Goal: Task Accomplishment & Management: Use online tool/utility

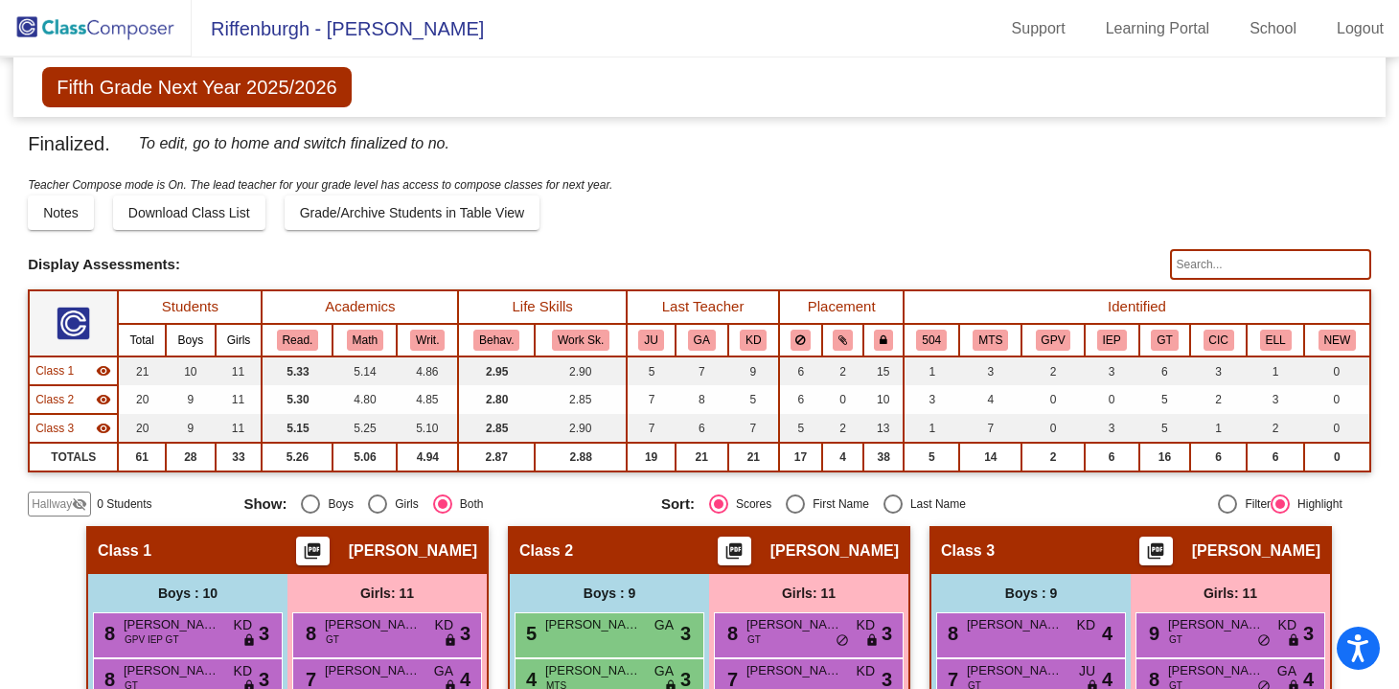
click at [105, 21] on img at bounding box center [96, 28] width 192 height 57
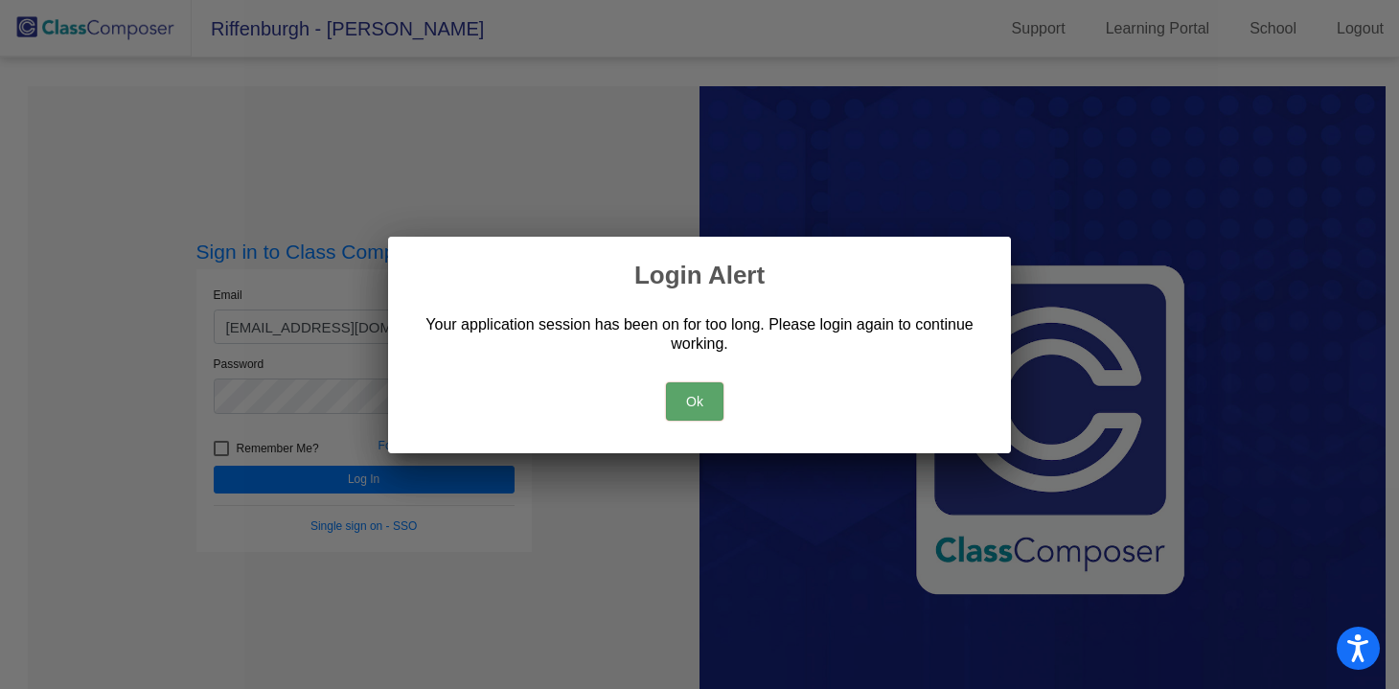
click at [698, 402] on button "Ok" at bounding box center [695, 401] width 58 height 38
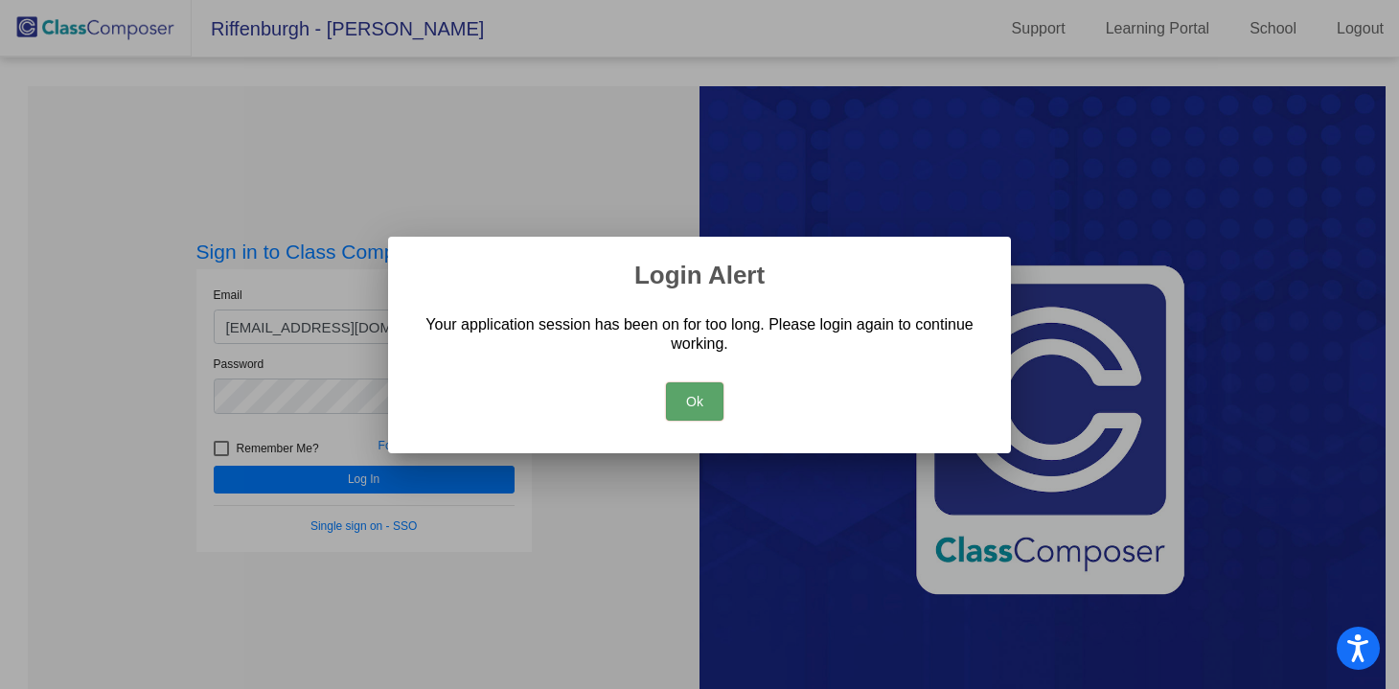
click at [709, 399] on button "Ok" at bounding box center [695, 401] width 58 height 38
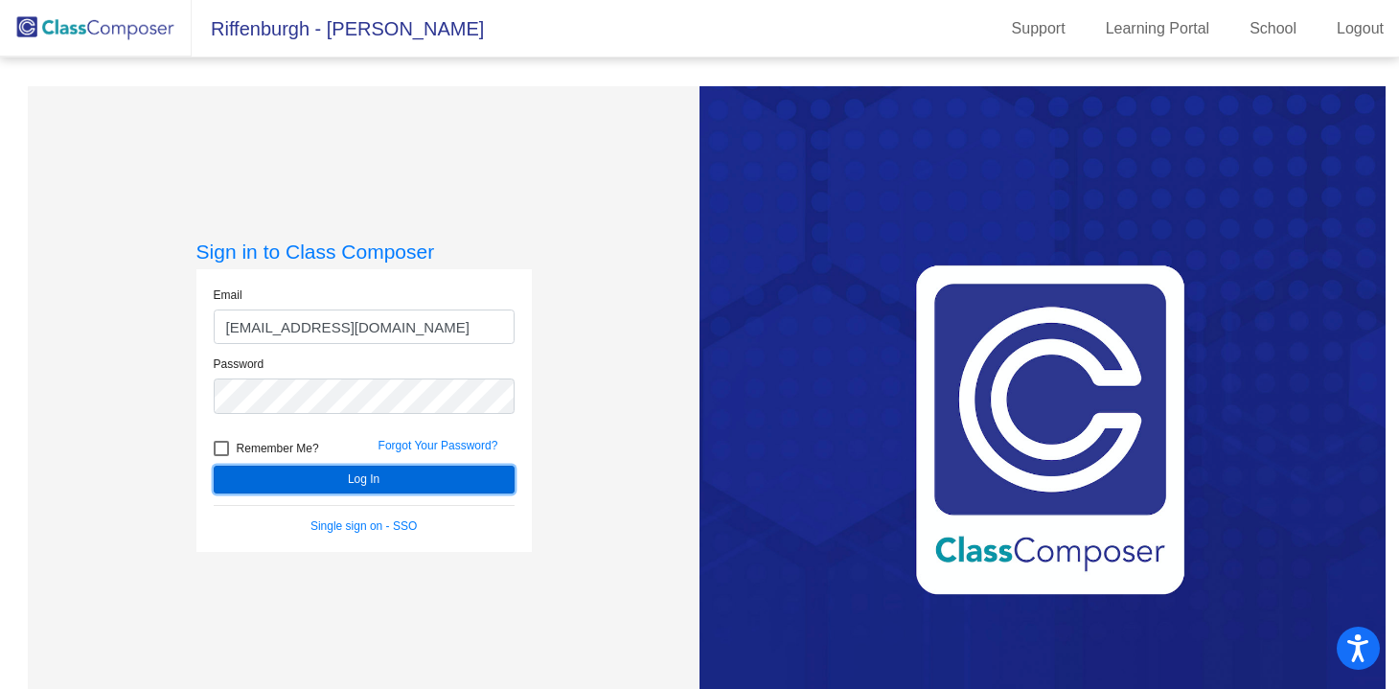
click at [368, 485] on button "Log In" at bounding box center [364, 480] width 301 height 28
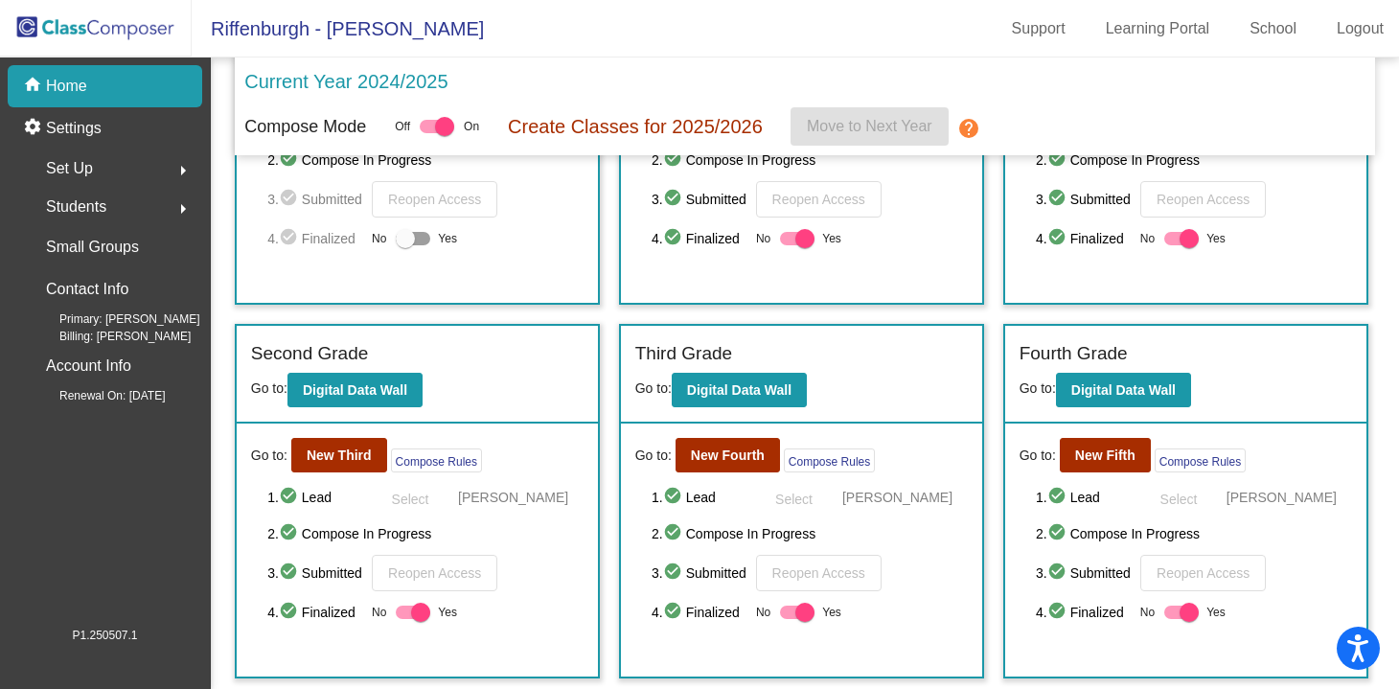
scroll to position [219, 0]
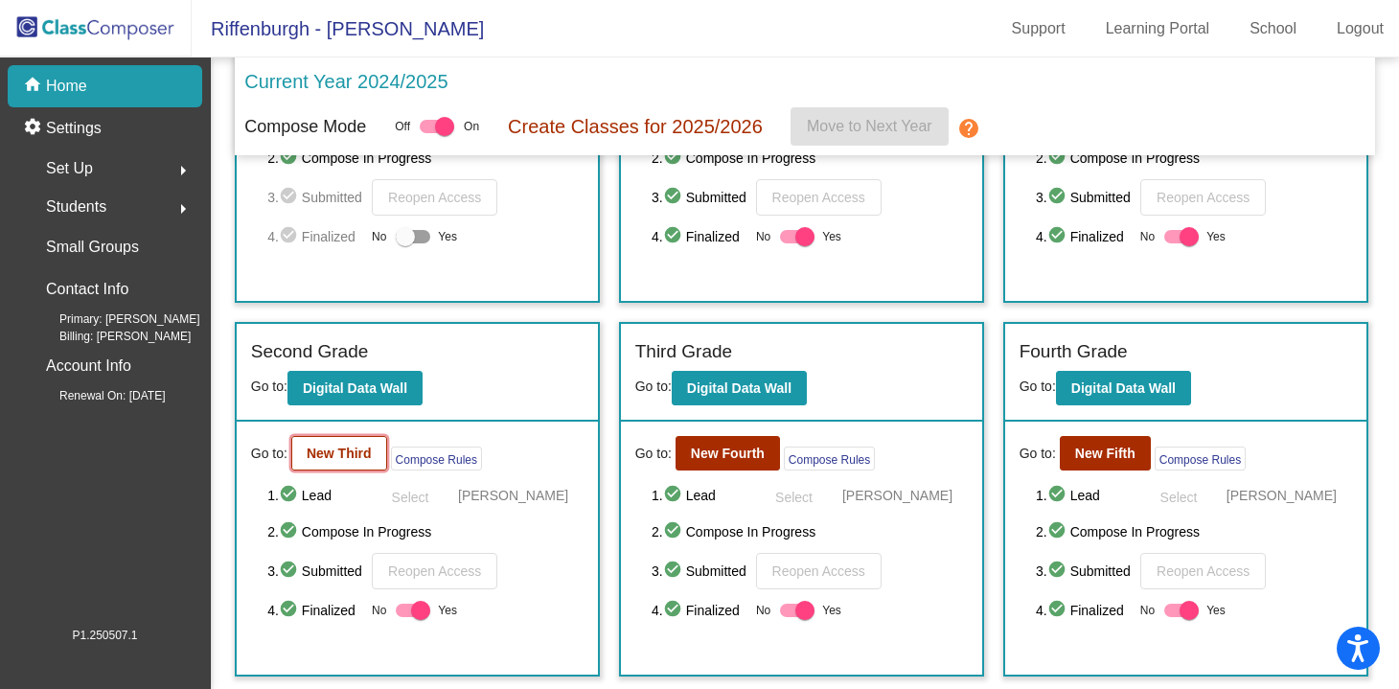
click at [328, 443] on button "New Third" at bounding box center [339, 453] width 96 height 35
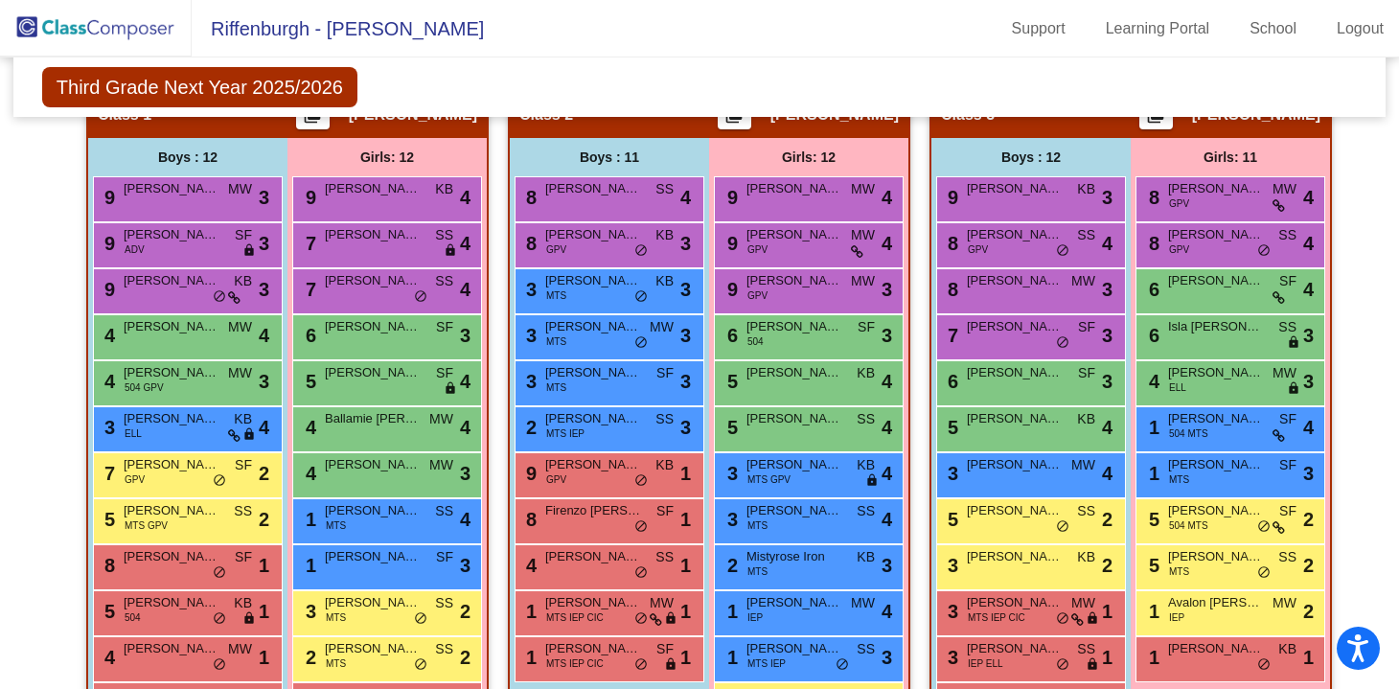
scroll to position [505, 0]
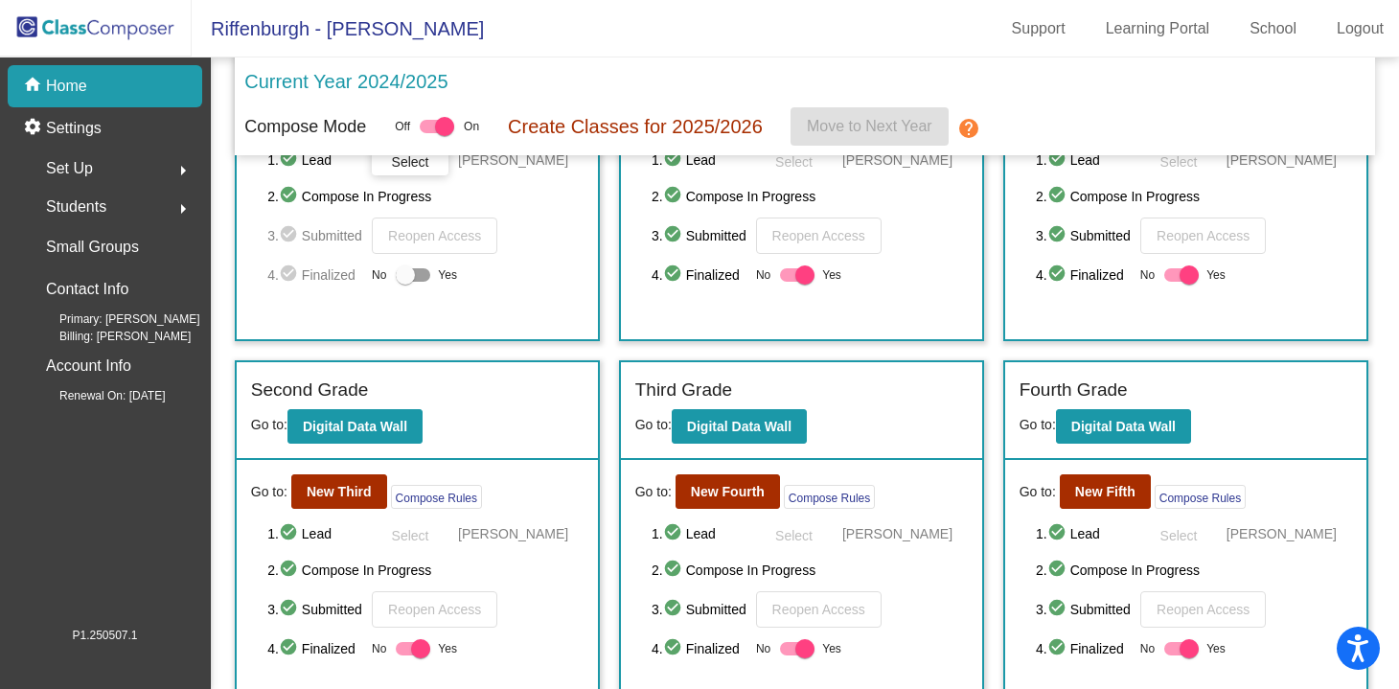
scroll to position [329, 0]
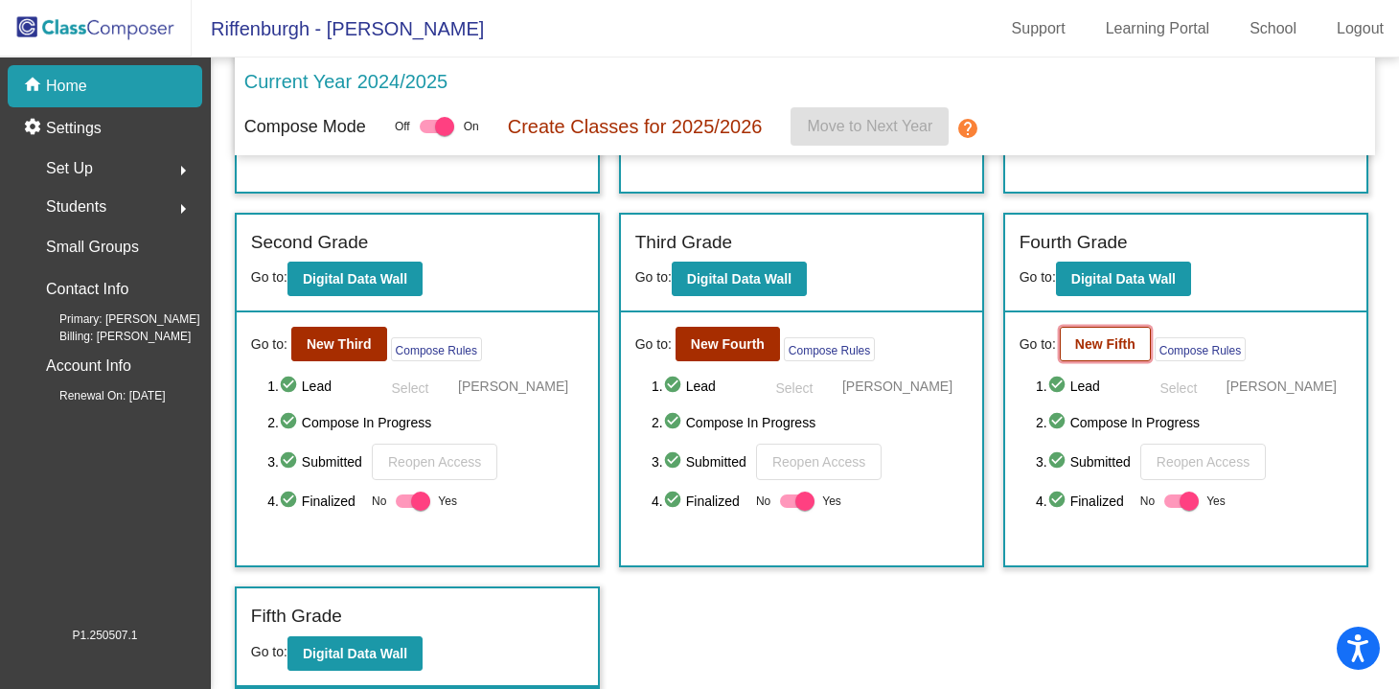
click at [1098, 351] on b "New Fifth" at bounding box center [1105, 343] width 60 height 15
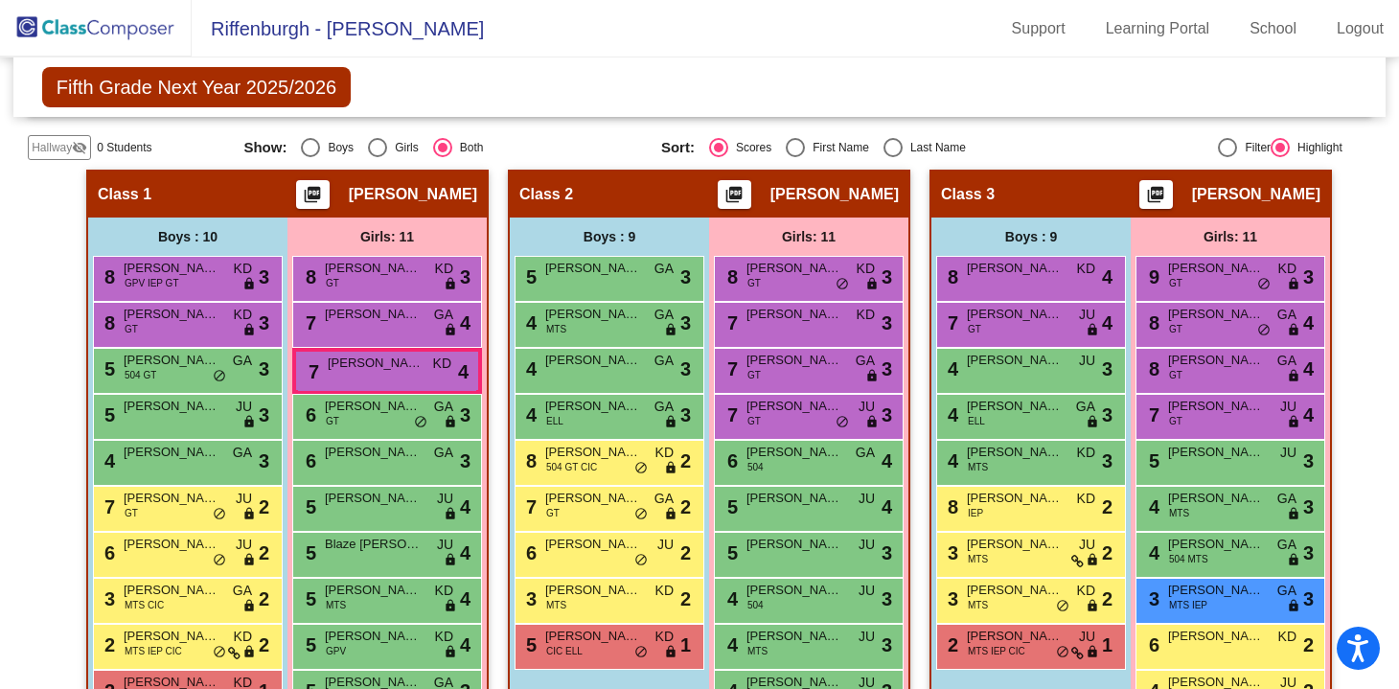
scroll to position [381, 0]
